Goal: Check status: Check status

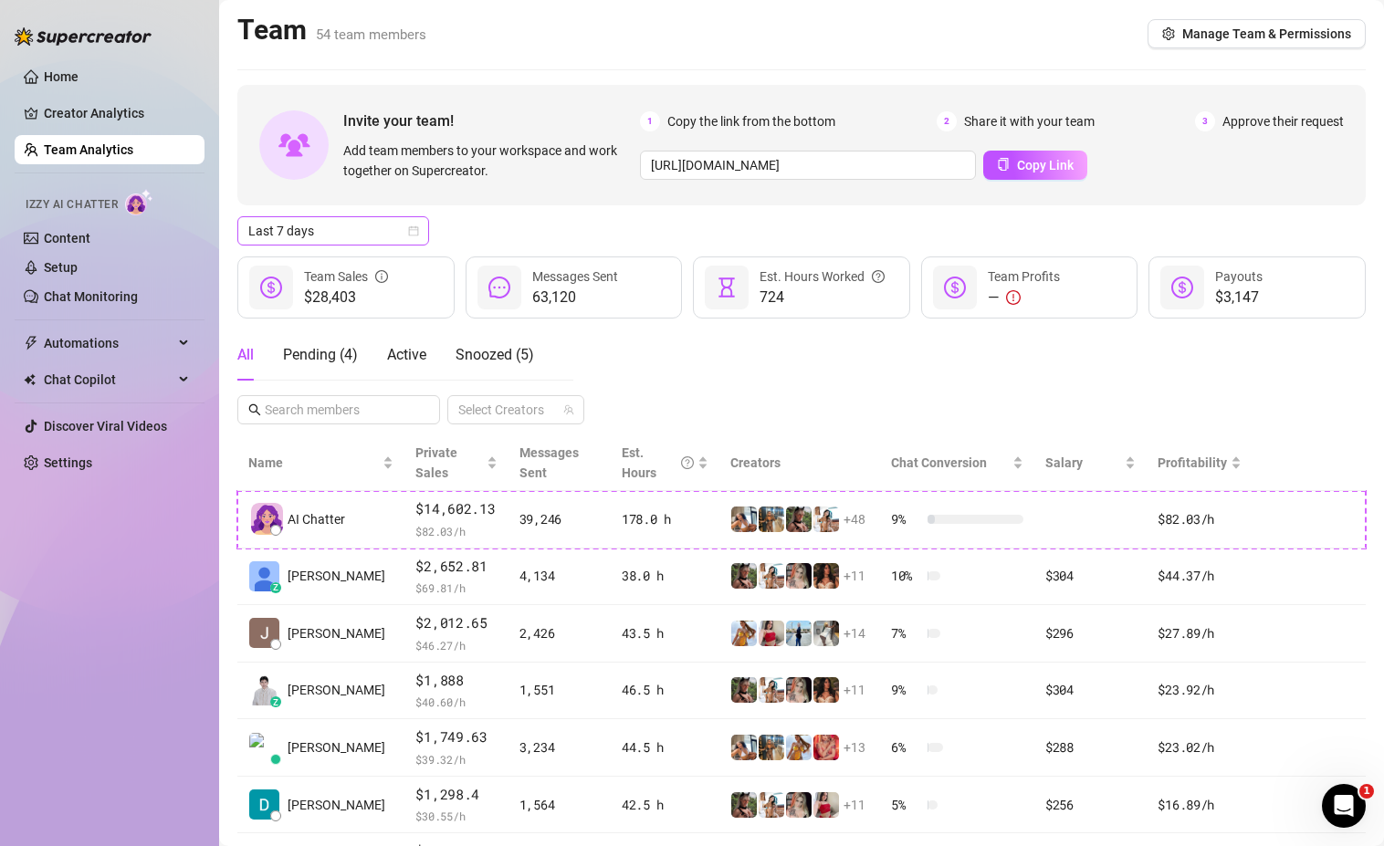
click at [414, 229] on icon "calendar" at bounding box center [413, 230] width 11 height 11
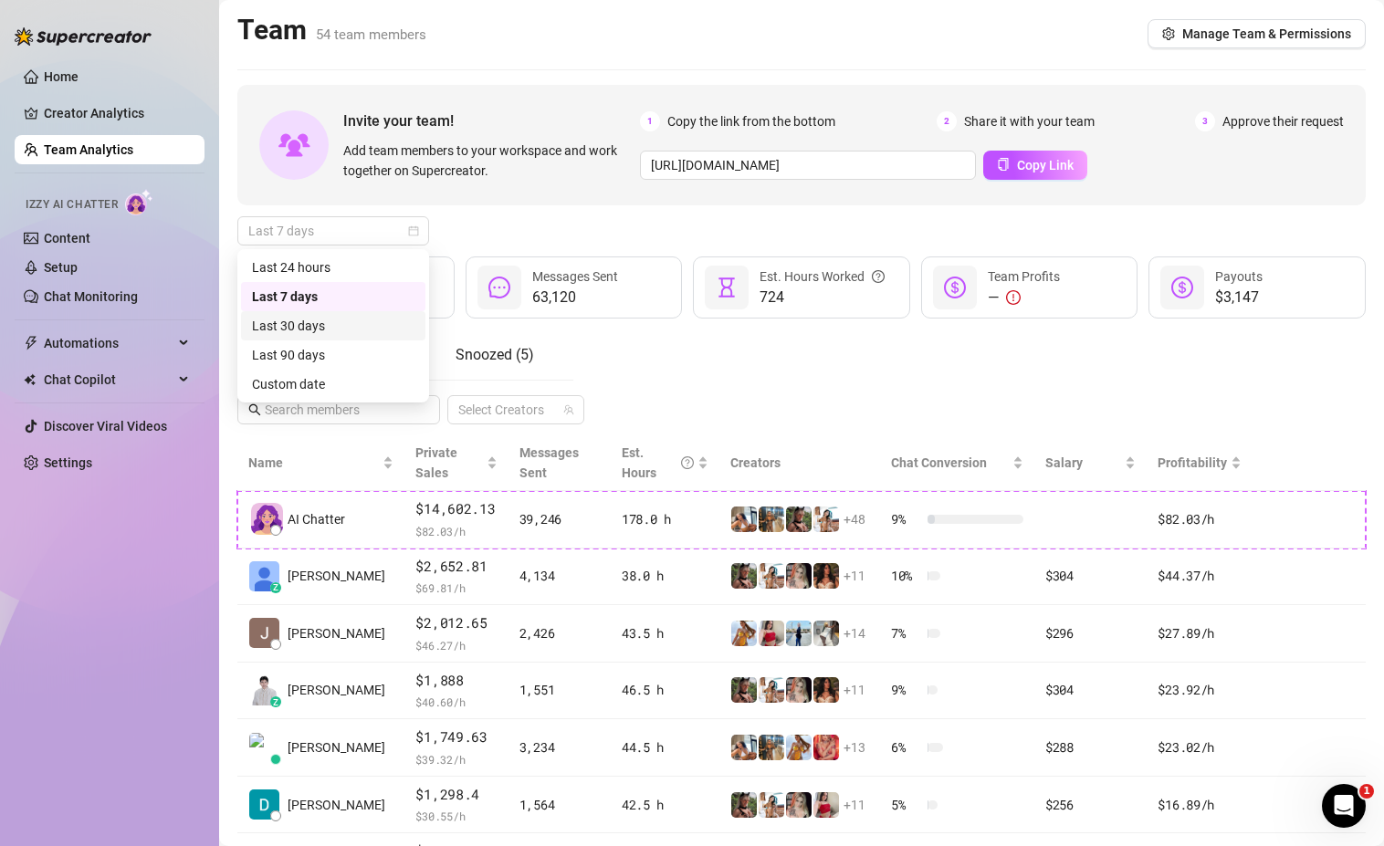
click at [320, 333] on div "Last 30 days" at bounding box center [333, 326] width 162 height 20
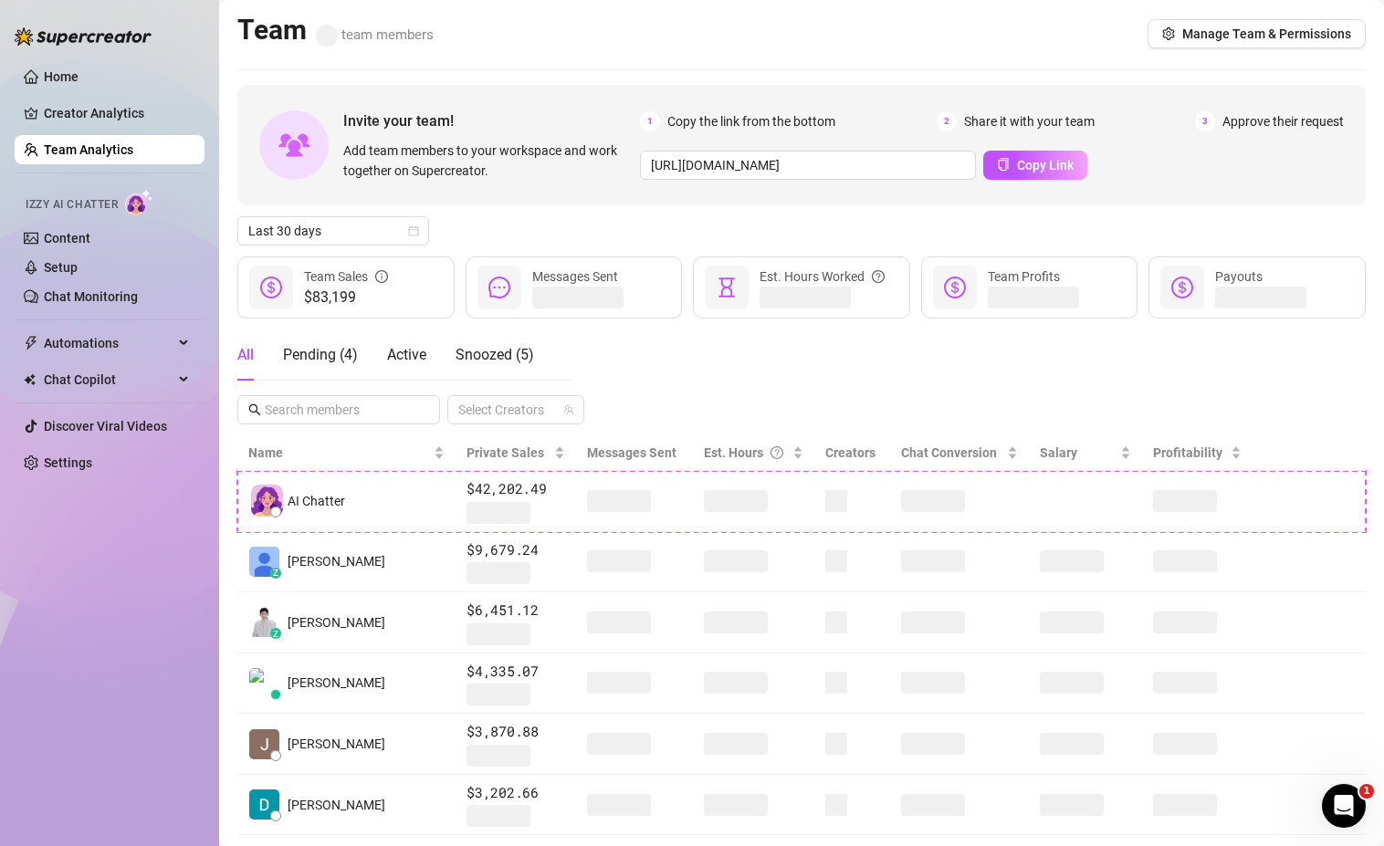
click at [639, 393] on div "All Pending ( 4 ) Active Snoozed ( 5 ) Select Creators" at bounding box center [801, 377] width 1128 height 95
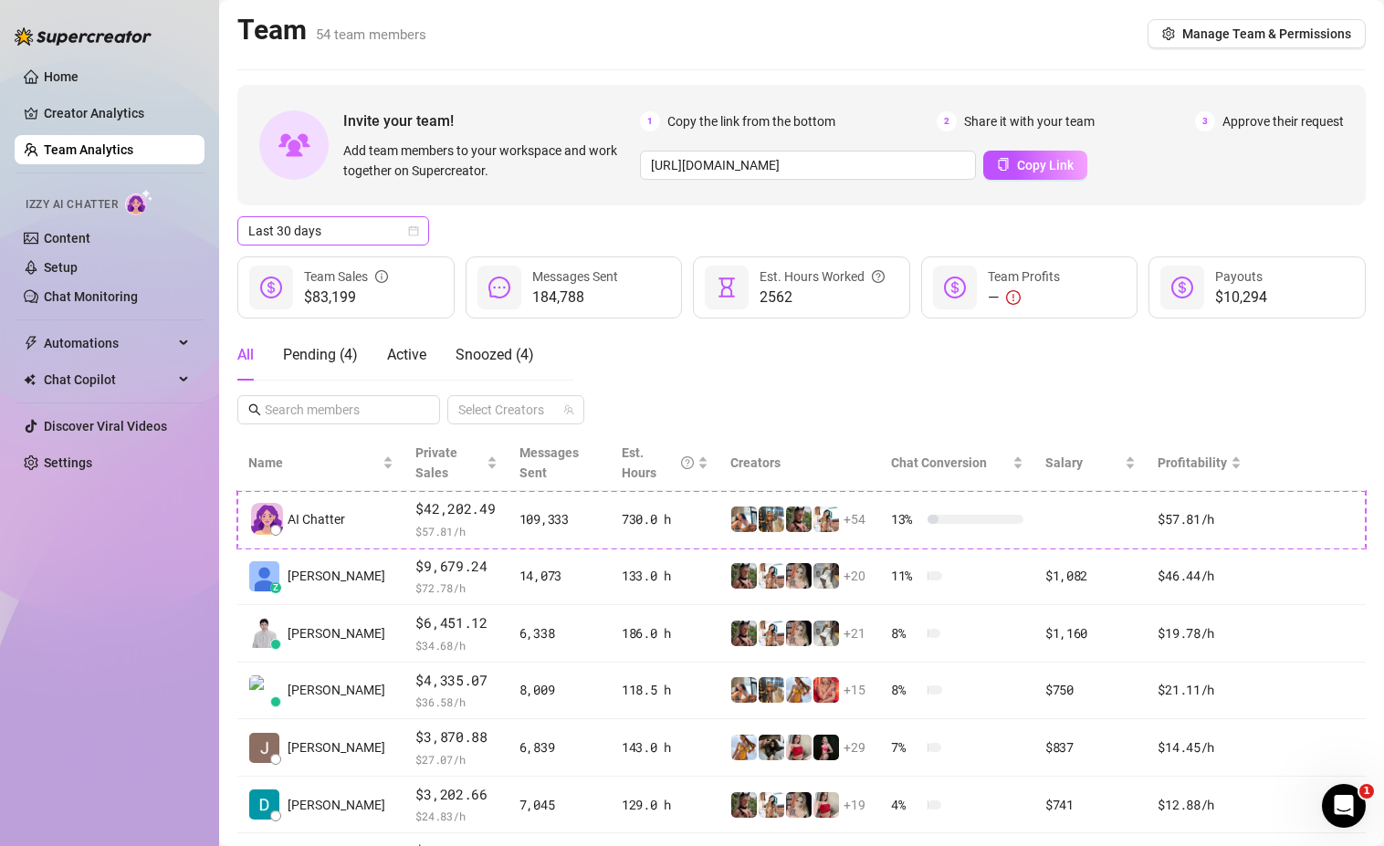
click at [411, 227] on icon "calendar" at bounding box center [414, 231] width 10 height 10
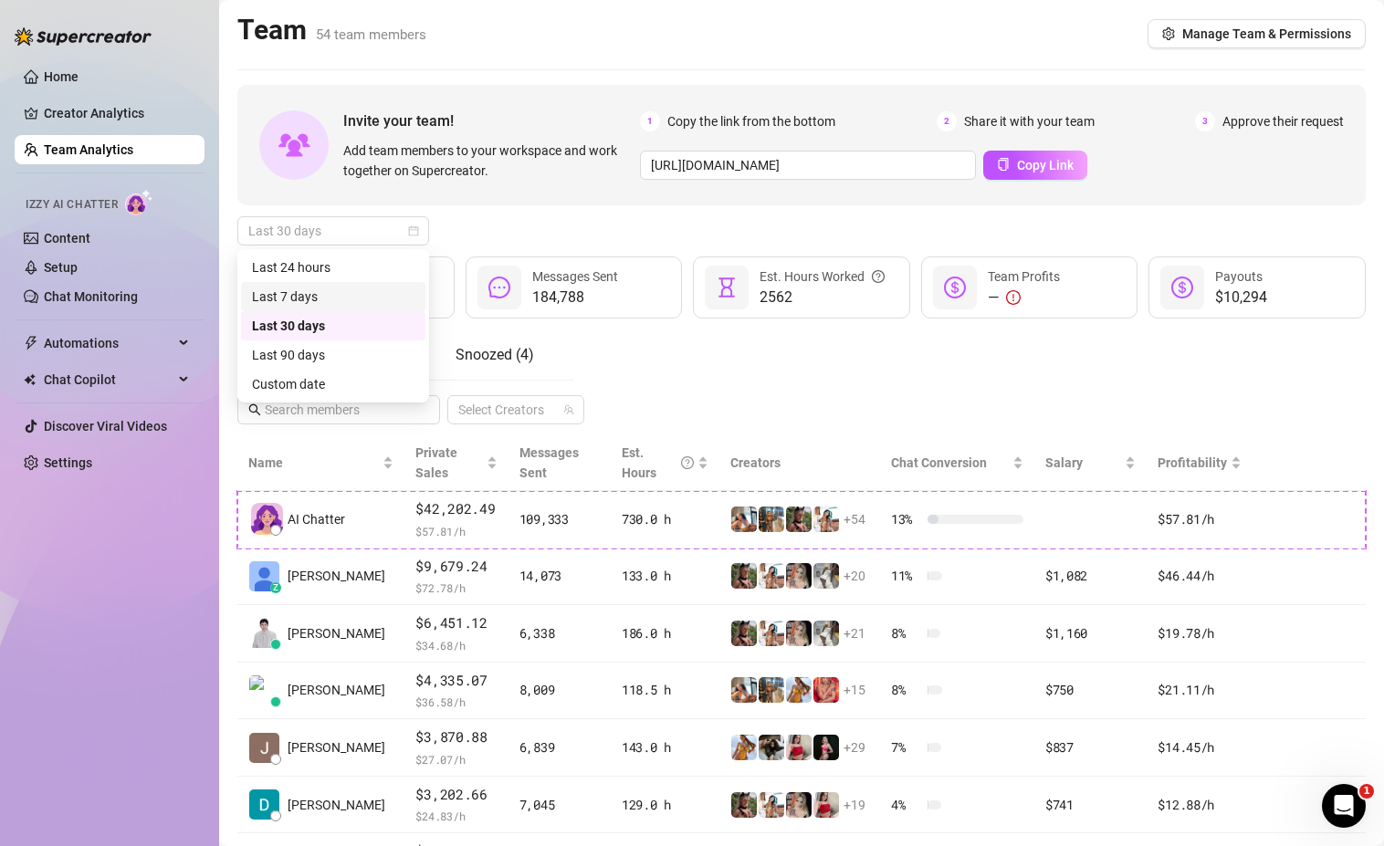
click at [298, 293] on div "Last 7 days" at bounding box center [333, 297] width 162 height 20
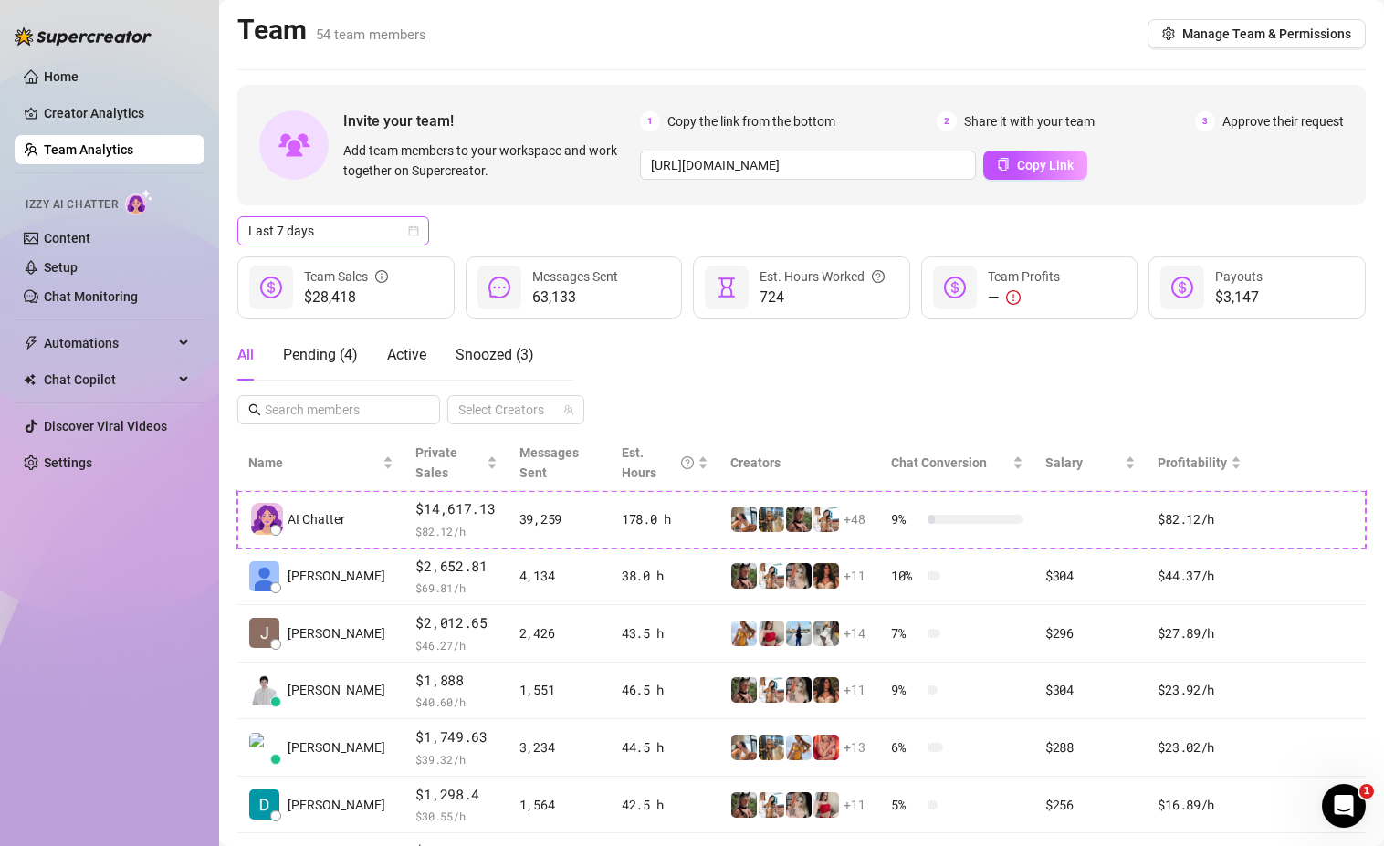
click at [414, 231] on icon "calendar" at bounding box center [413, 230] width 11 height 11
click at [416, 231] on icon "calendar" at bounding box center [413, 230] width 11 height 11
click at [408, 236] on icon "calendar" at bounding box center [413, 230] width 11 height 11
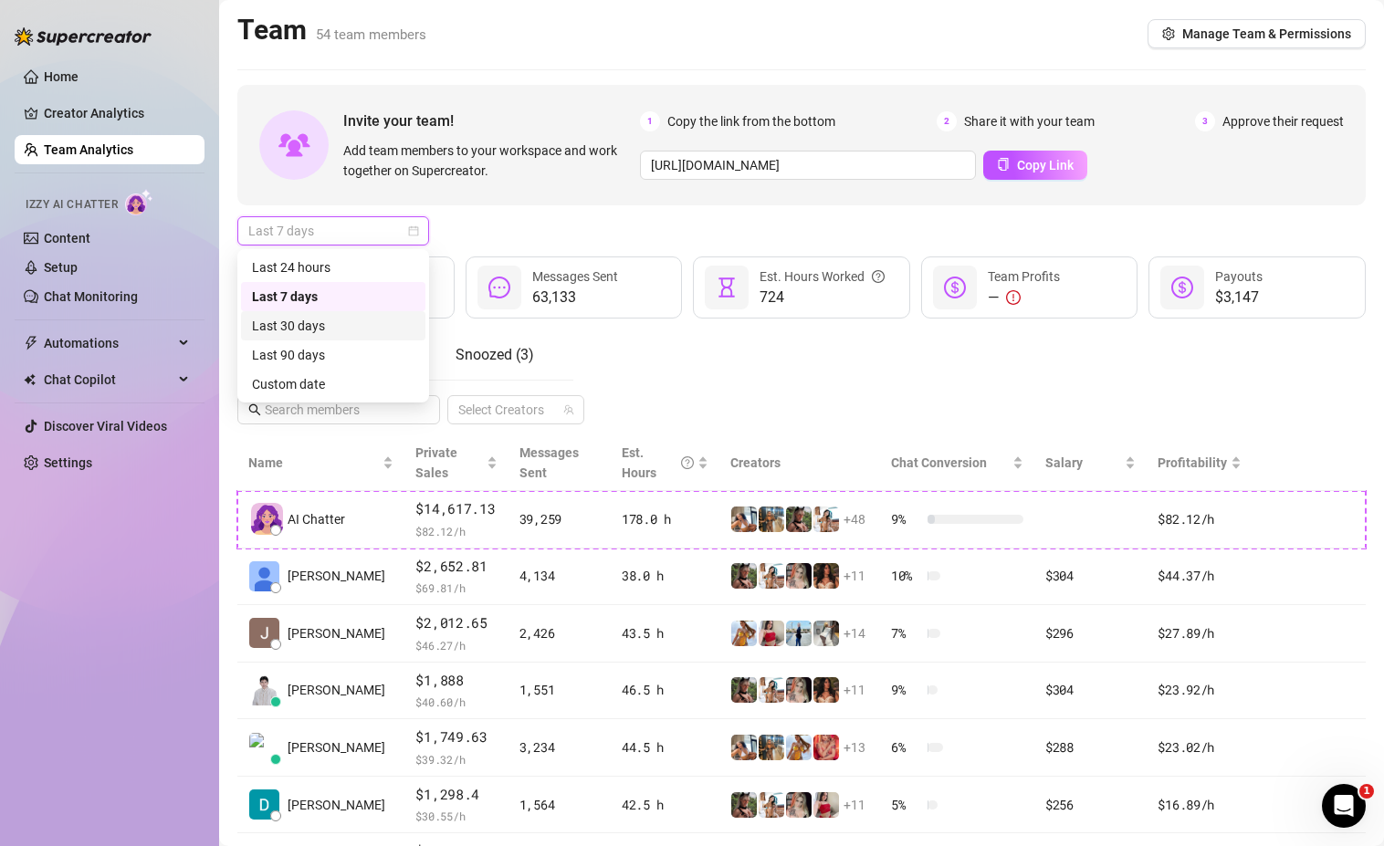
click at [309, 328] on div "Last 30 days" at bounding box center [333, 326] width 162 height 20
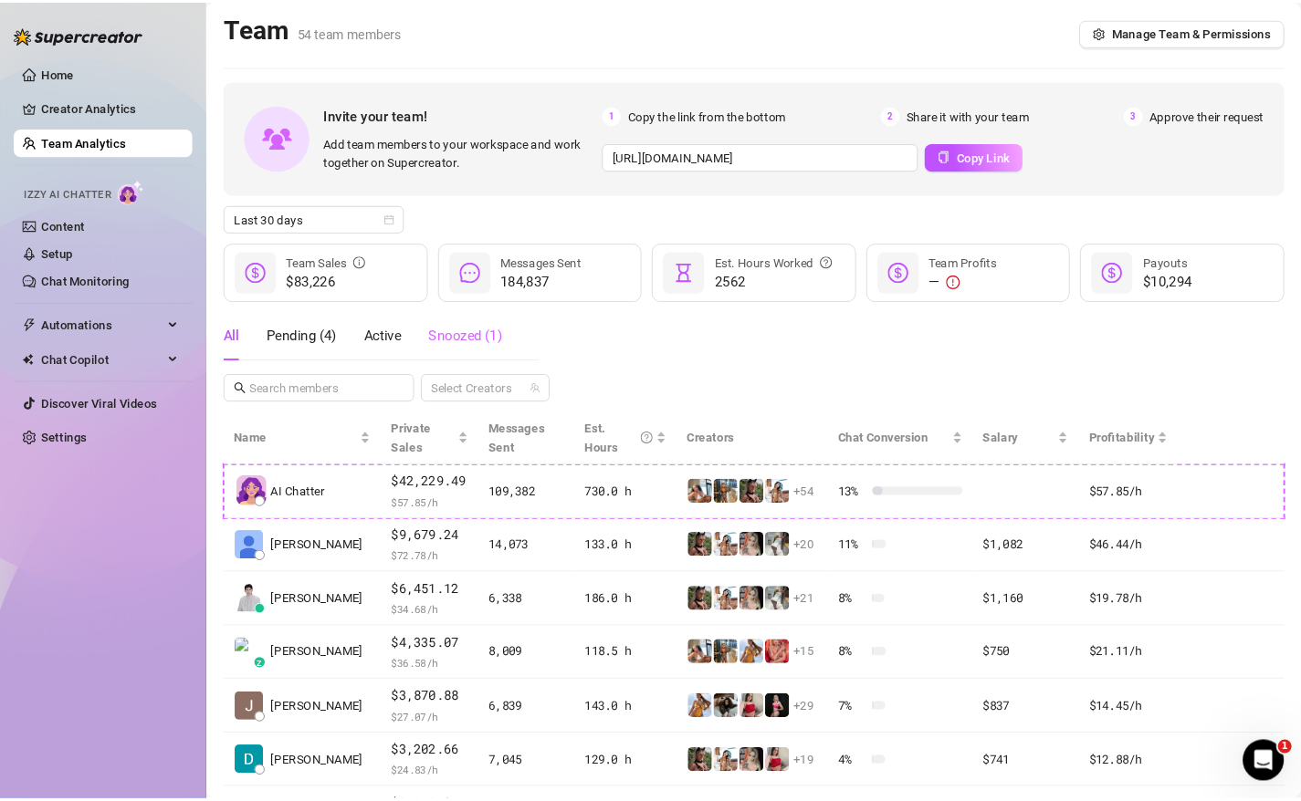
scroll to position [36, 0]
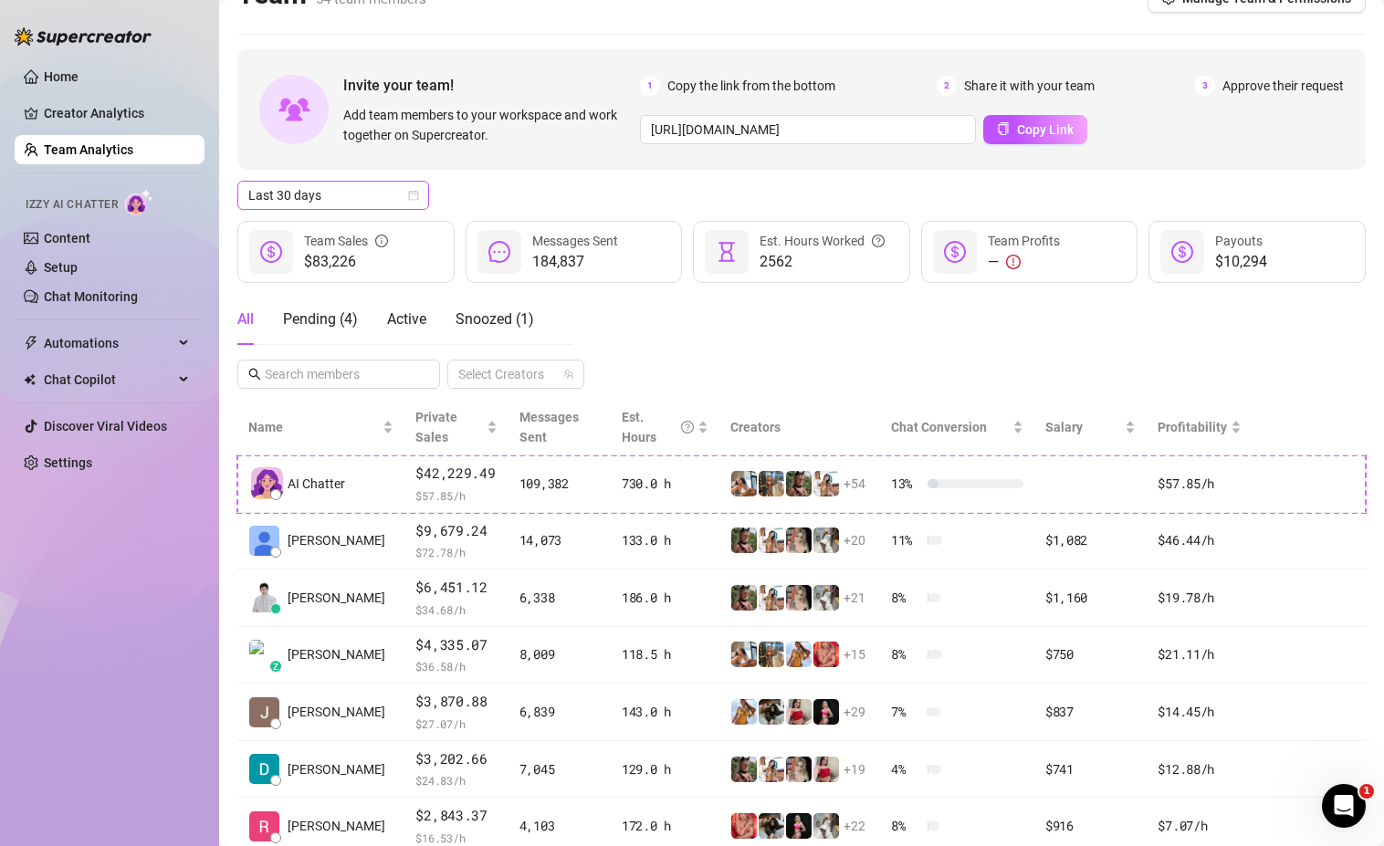
click at [409, 184] on span "Last 30 days" at bounding box center [333, 195] width 170 height 27
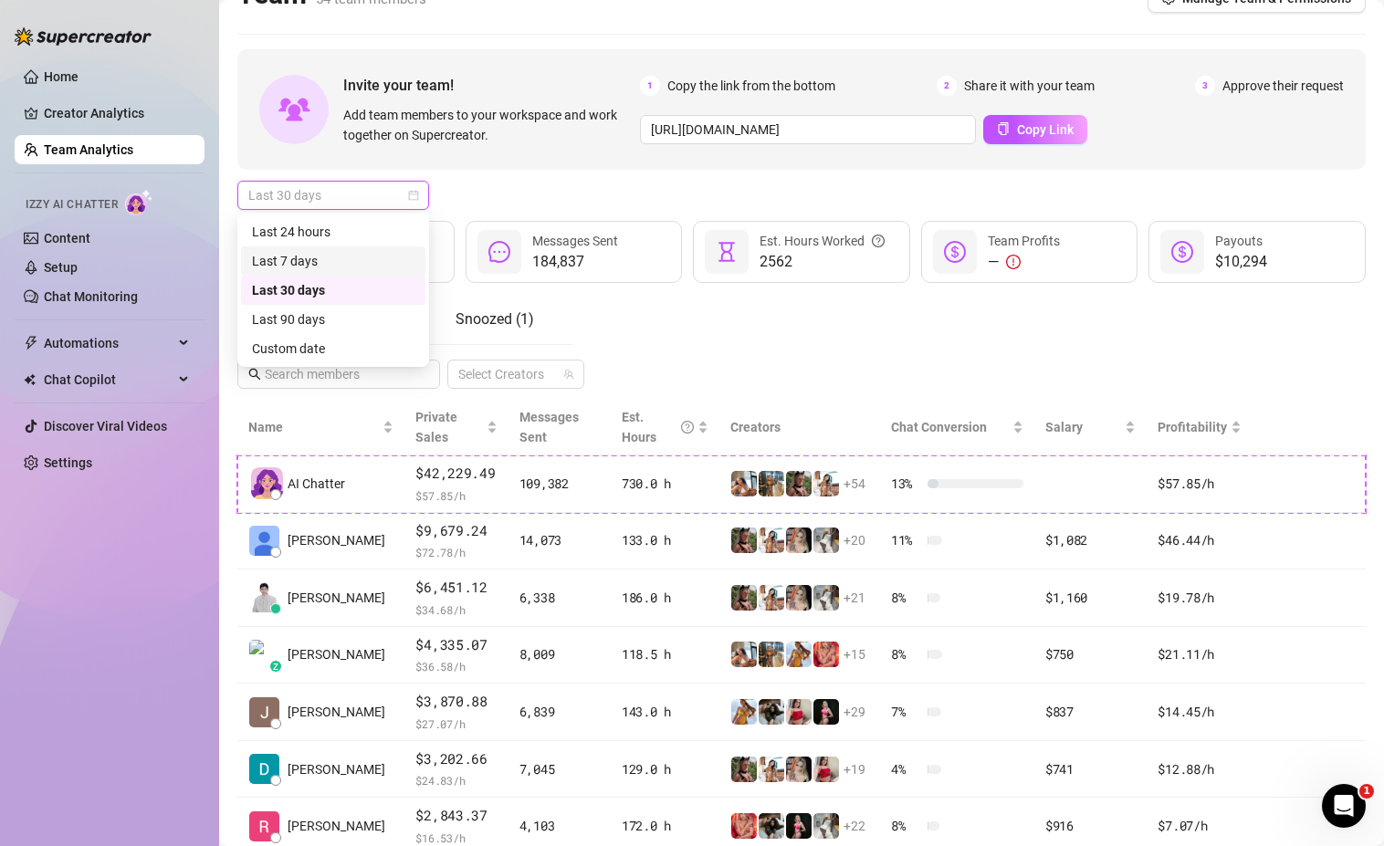
click at [316, 267] on div "Last 7 days" at bounding box center [333, 261] width 162 height 20
